Goal: Find specific page/section: Find specific page/section

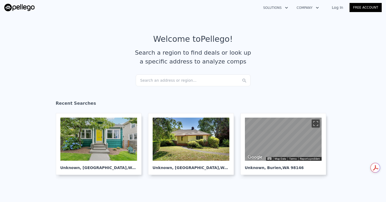
click at [340, 8] on link "Log In" at bounding box center [338, 7] width 24 height 5
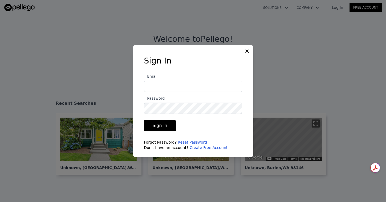
click at [158, 86] on input "Email" at bounding box center [193, 86] width 98 height 11
type input "[EMAIL_ADDRESS][DOMAIN_NAME]"
click at [161, 128] on button "Sign In" at bounding box center [160, 126] width 32 height 11
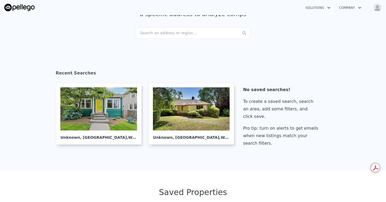
scroll to position [44, 0]
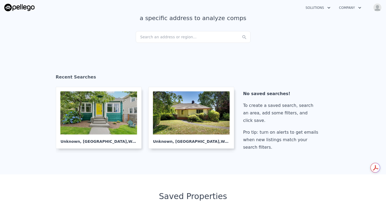
click at [161, 36] on div "Search an address or region..." at bounding box center [193, 37] width 115 height 12
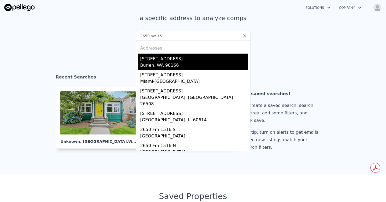
type input "2650 sw 151"
click at [151, 61] on div "[STREET_ADDRESS]" at bounding box center [194, 58] width 108 height 9
